Goal: Task Accomplishment & Management: Manage account settings

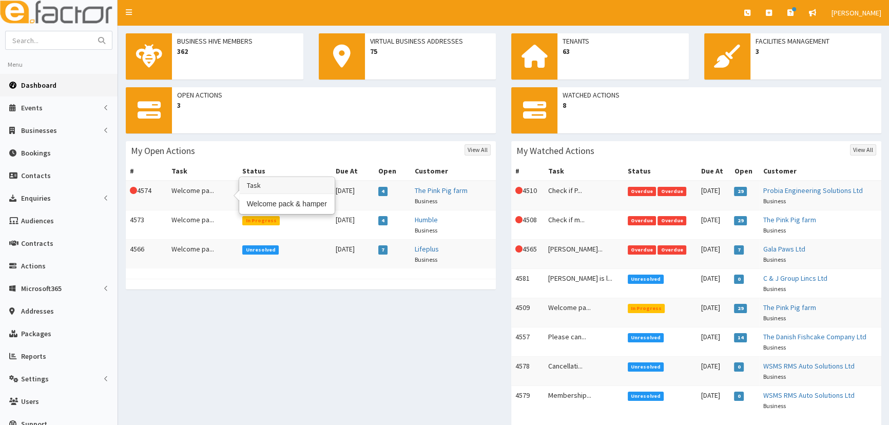
click at [188, 193] on td "Welcome pa..." at bounding box center [202, 196] width 71 height 30
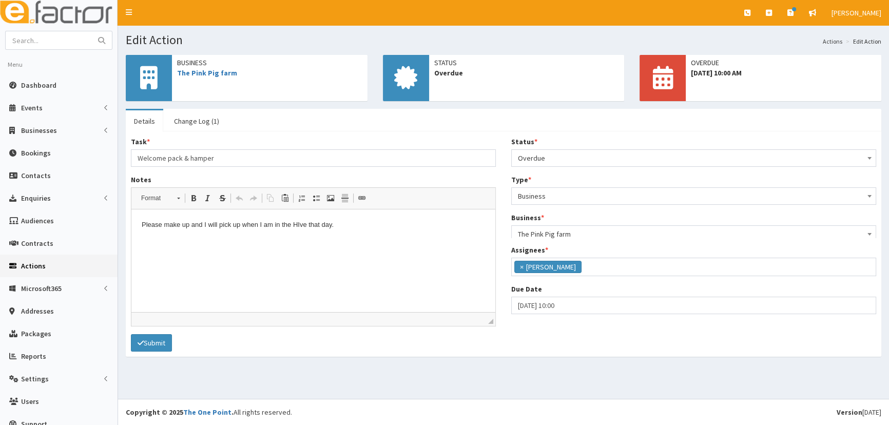
scroll to position [81, 0]
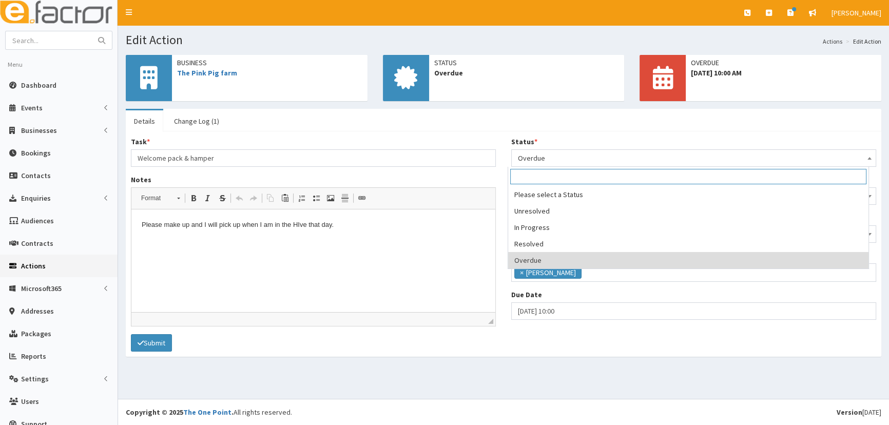
click at [592, 158] on span "Overdue" at bounding box center [694, 158] width 352 height 14
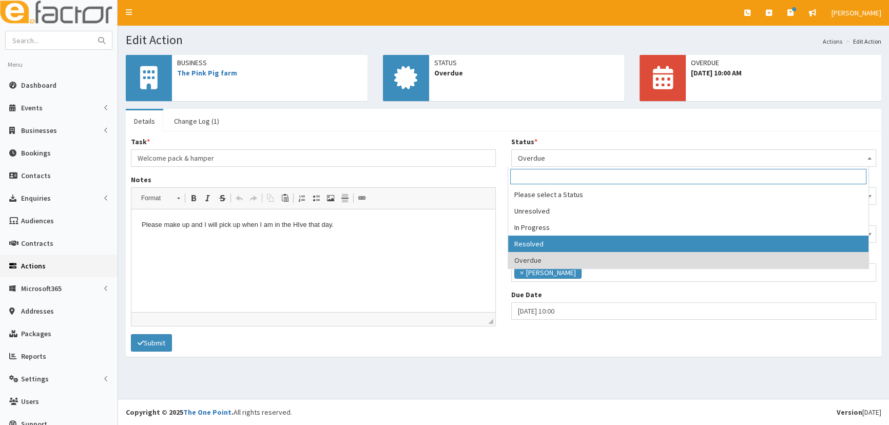
select select "3"
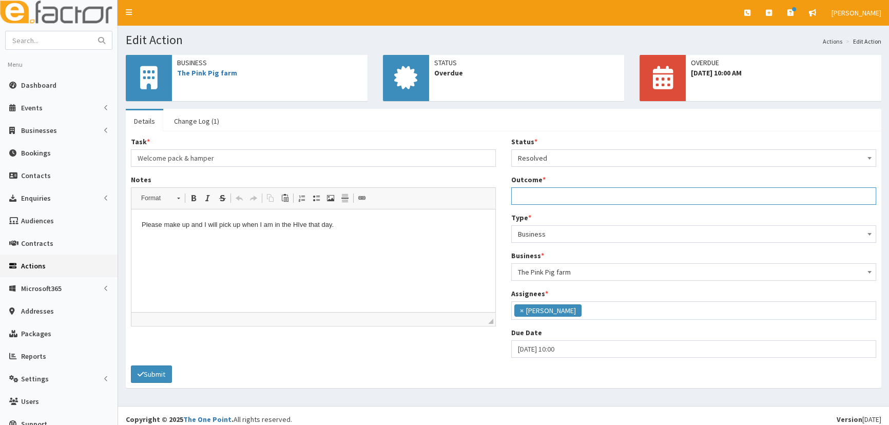
click at [537, 197] on input "Outcome *" at bounding box center [693, 195] width 365 height 17
type input "done M had picked up"
click at [443, 241] on html "Please make up and I will pick up when I am in the HIve that day." at bounding box center [313, 224] width 364 height 31
click at [150, 369] on button "Submit" at bounding box center [151, 373] width 41 height 17
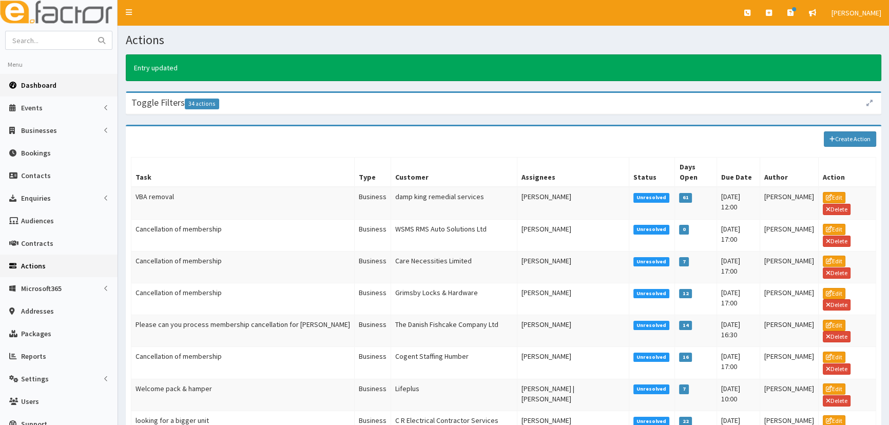
click at [51, 79] on link "Dashboard" at bounding box center [59, 85] width 118 height 23
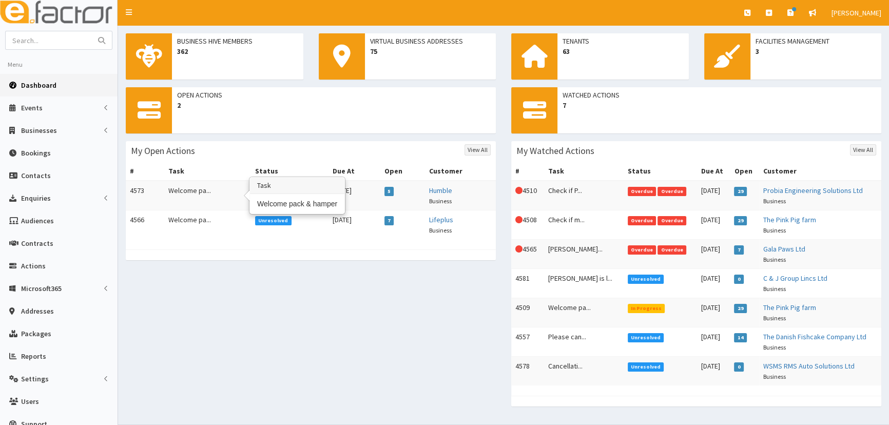
click at [219, 188] on td "Welcome pa..." at bounding box center [207, 196] width 87 height 30
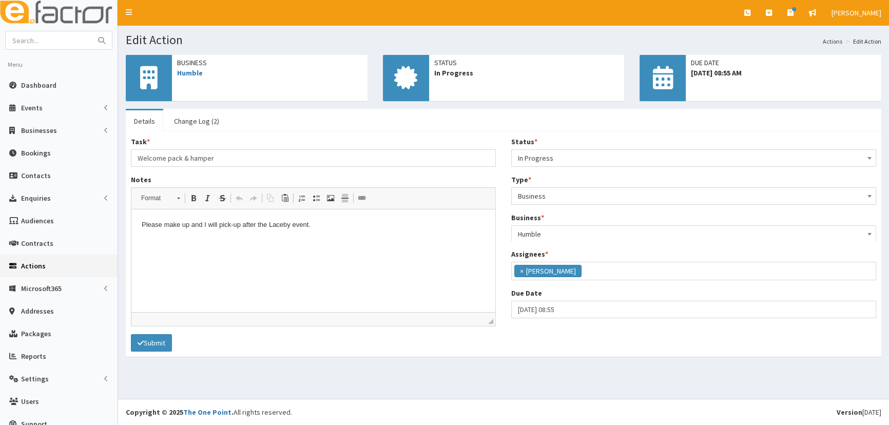
click at [553, 162] on span "In Progress" at bounding box center [694, 158] width 352 height 14
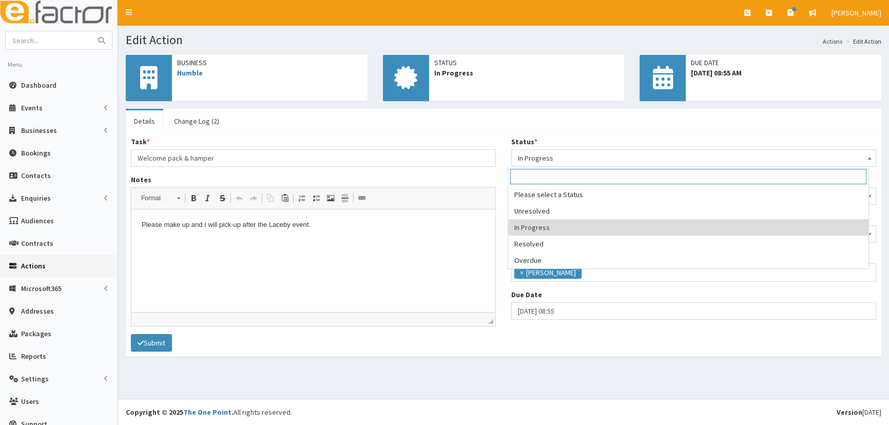
click at [546, 152] on span "In Progress" at bounding box center [694, 158] width 352 height 14
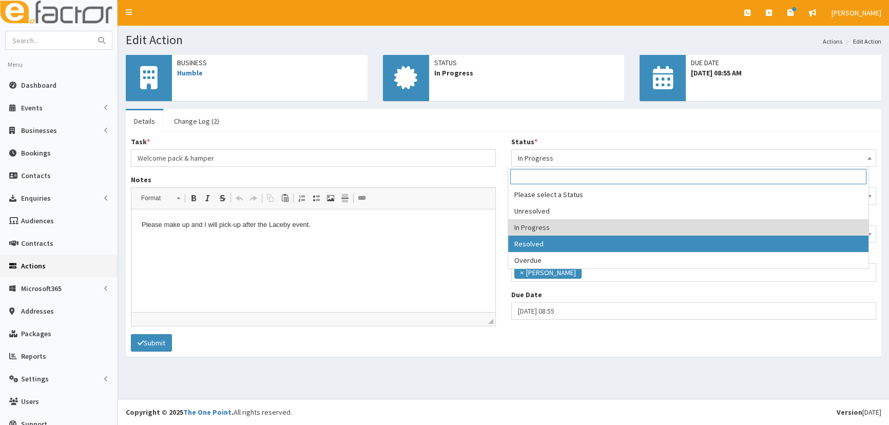
select select "3"
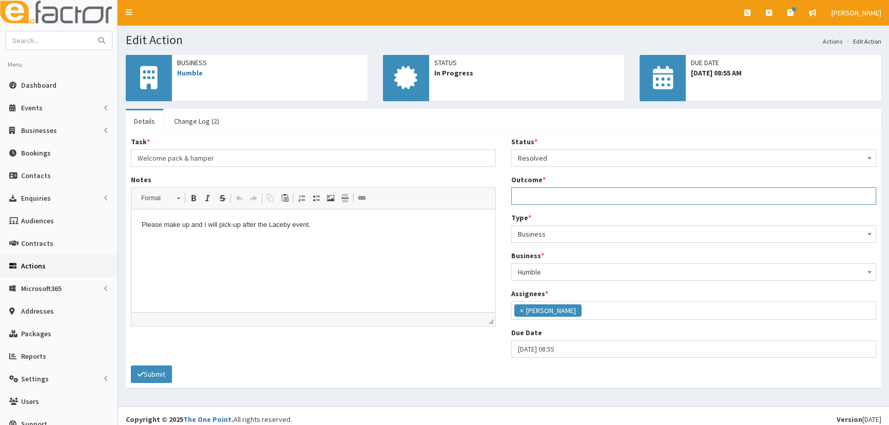
click at [521, 195] on input "Outcome *" at bounding box center [693, 195] width 365 height 17
type input "done and M picked up"
click at [148, 369] on button "Submit" at bounding box center [151, 373] width 41 height 17
